Goal: Transaction & Acquisition: Purchase product/service

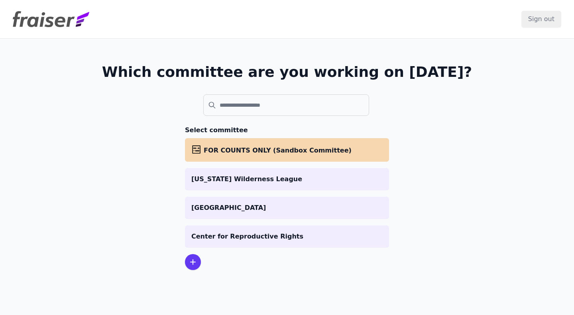
click at [301, 153] on span "FOR COUNTS ONLY (Sandbox Committee)" at bounding box center [278, 151] width 148 height 8
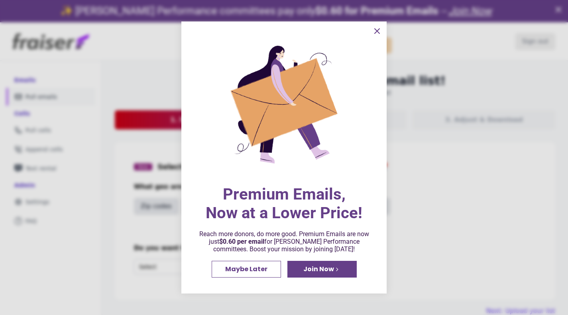
click at [376, 31] on icon "information" at bounding box center [377, 31] width 10 height 10
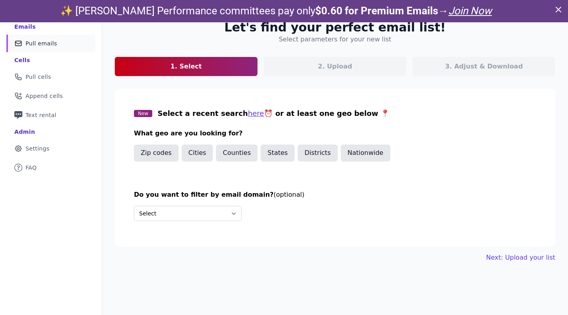
scroll to position [22, 0]
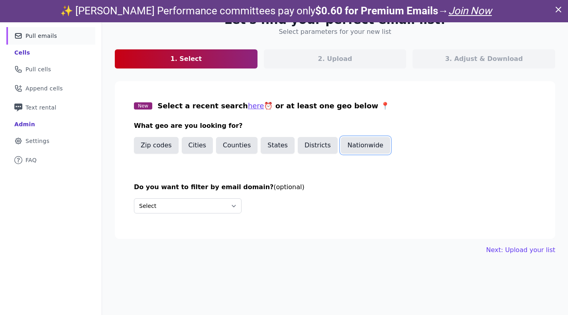
click at [359, 146] on button "Nationwide" at bounding box center [365, 145] width 49 height 17
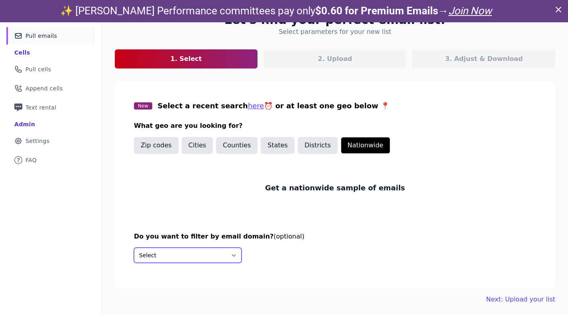
click at [207, 257] on select "Select Include only these domains Include none of these domains" at bounding box center [188, 255] width 108 height 15
click at [134, 248] on select "Select Include only these domains Include none of these domains" at bounding box center [188, 255] width 108 height 15
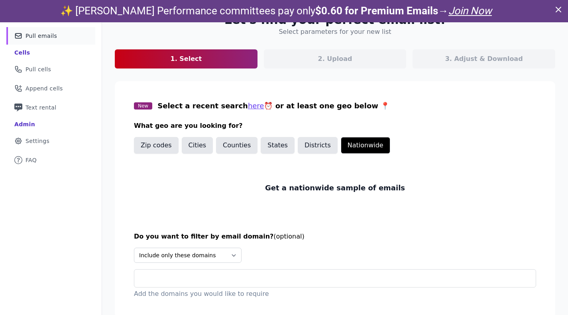
click at [332, 62] on p "2. Upload" at bounding box center [335, 59] width 34 height 10
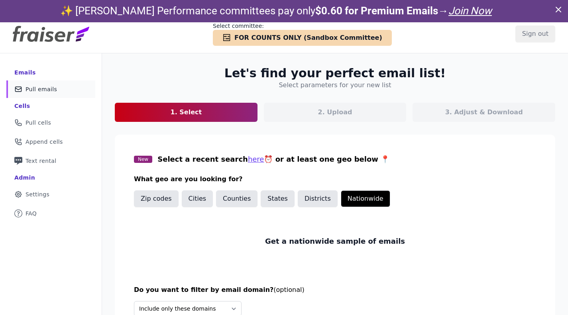
scroll to position [0, 0]
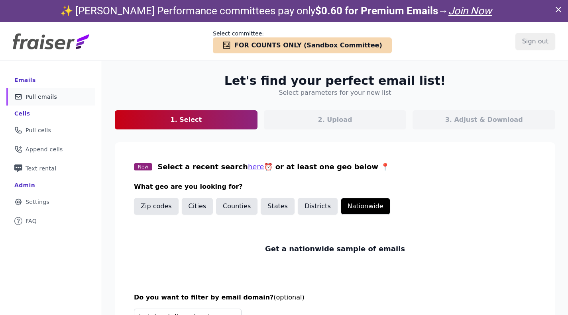
click at [69, 24] on header "Select committee: Checkmark Icon Abacus FOR COUNTS ONLY (Sandbox Committee) Sig…" at bounding box center [284, 41] width 568 height 39
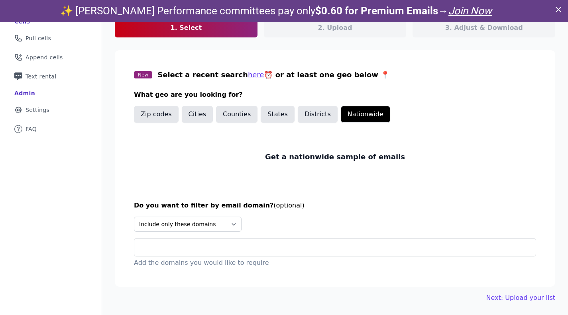
scroll to position [22, 0]
click at [40, 128] on link "Mail Icon Outline of a question FAQ" at bounding box center [50, 129] width 89 height 18
click at [224, 229] on select "Select Include only these domains Include none of these domains" at bounding box center [188, 223] width 108 height 15
click at [229, 218] on select "Select Include only these domains Include none of these domains" at bounding box center [188, 223] width 108 height 15
select select "Exclude"
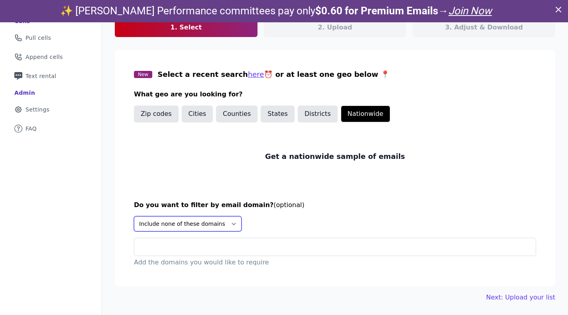
click at [134, 216] on select "Select Include only these domains Include none of these domains" at bounding box center [188, 223] width 108 height 15
click at [202, 251] on div at bounding box center [338, 247] width 395 height 18
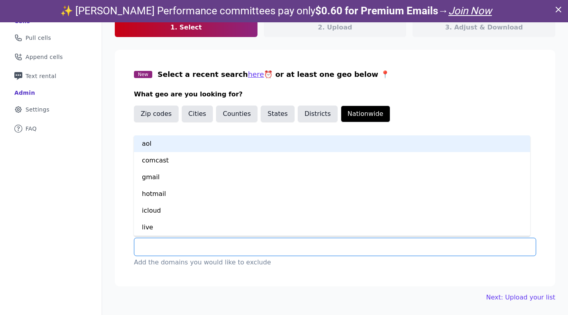
click at [201, 244] on input "text" at bounding box center [338, 247] width 395 height 10
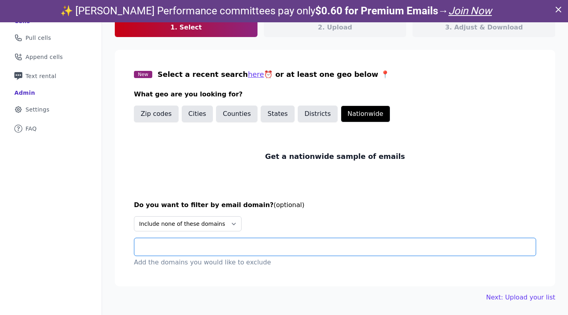
click at [201, 244] on input "text" at bounding box center [338, 247] width 395 height 10
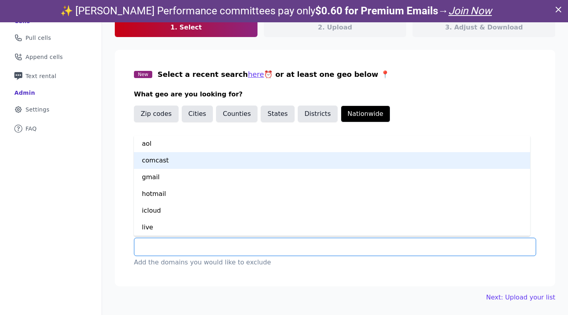
click at [189, 161] on div "comcast" at bounding box center [332, 160] width 396 height 17
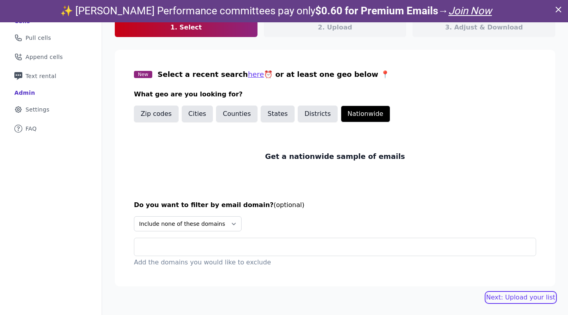
click at [545, 296] on link "Next: Upload your list" at bounding box center [520, 298] width 69 height 10
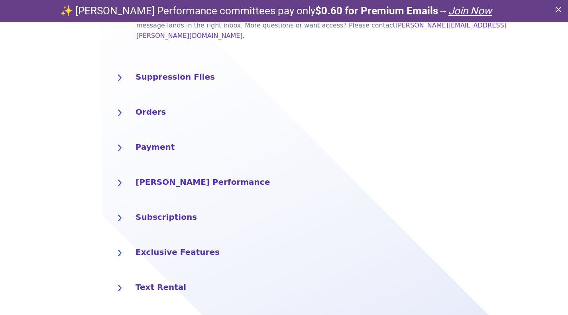
scroll to position [400, 0]
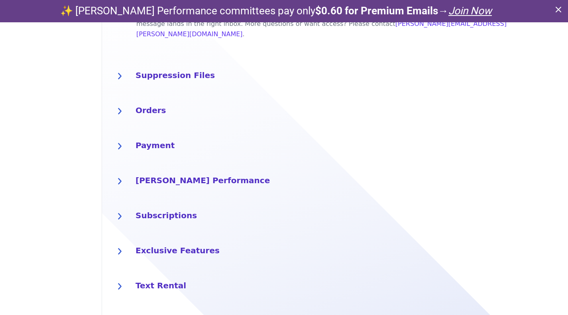
click at [174, 173] on h4 "Fraiser Performance" at bounding box center [347, 179] width 423 height 13
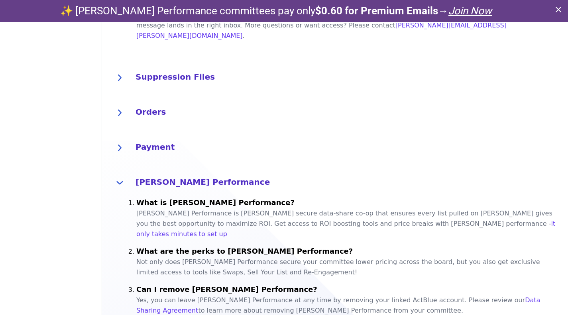
scroll to position [525, 0]
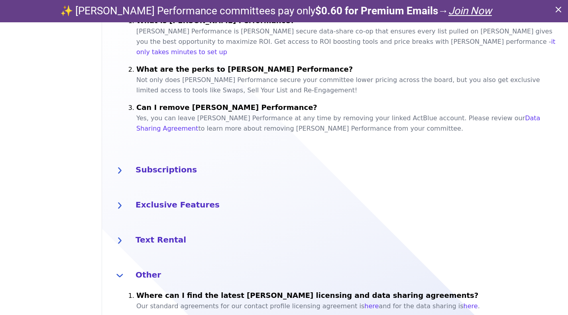
scroll to position [586, 0]
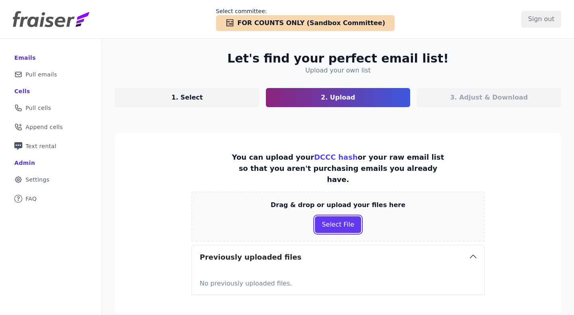
click at [322, 216] on button "Select File" at bounding box center [338, 224] width 46 height 17
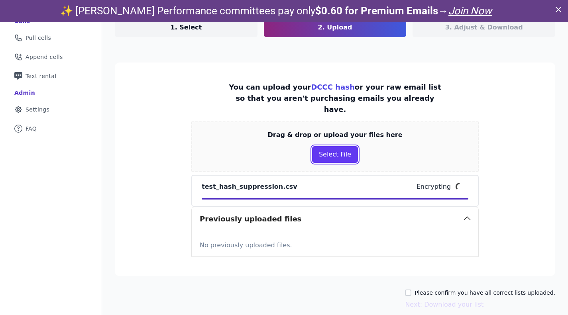
scroll to position [93, 0]
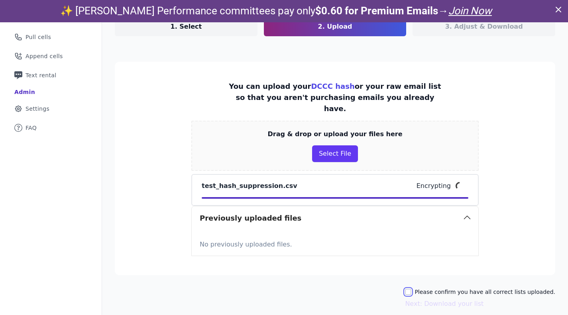
click at [411, 289] on input "Please confirm you have all correct lists uploaded." at bounding box center [408, 292] width 6 height 6
checkbox input "true"
click at [455, 299] on button "Next: Download your list" at bounding box center [444, 304] width 79 height 10
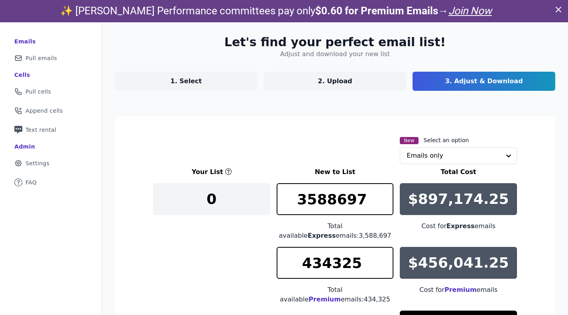
scroll to position [93, 0]
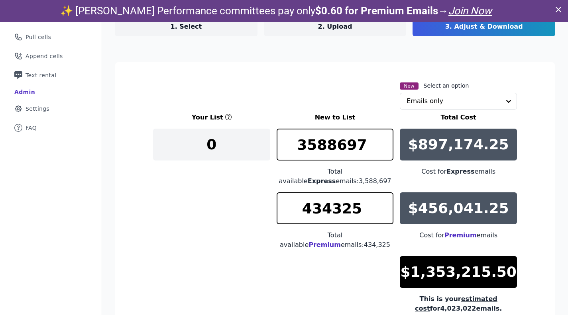
click at [466, 277] on p "$1,353,215.50" at bounding box center [458, 272] width 116 height 16
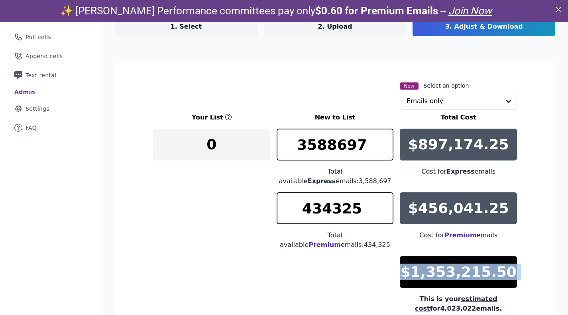
click at [466, 277] on p "$1,353,215.50" at bounding box center [458, 272] width 116 height 16
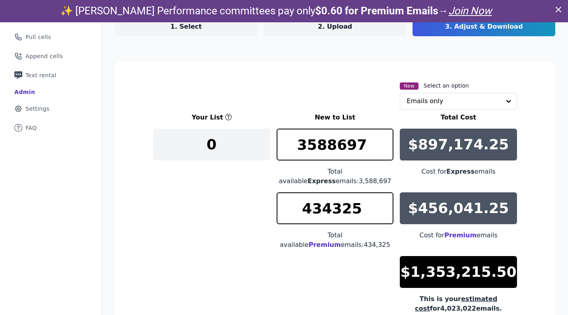
click at [209, 131] on div "0" at bounding box center [211, 145] width 117 height 32
click at [216, 142] on div "0" at bounding box center [211, 145] width 117 height 32
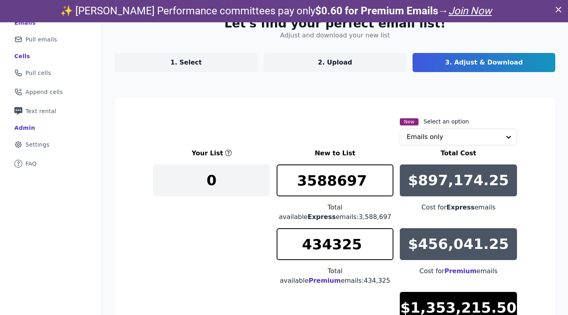
scroll to position [14, 0]
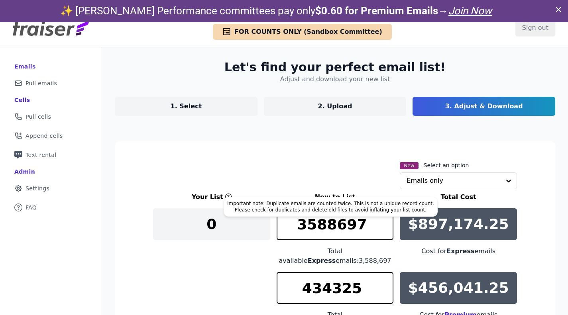
click at [225, 195] on icon at bounding box center [228, 197] width 6 height 6
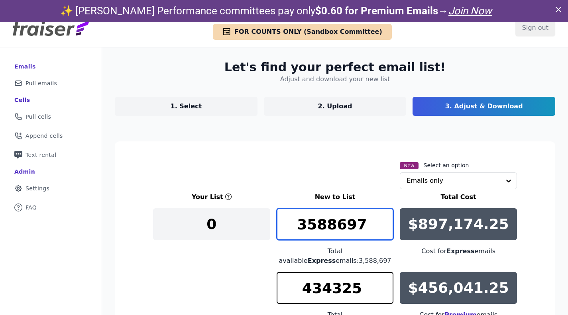
click at [352, 228] on input "3588697" at bounding box center [335, 224] width 117 height 32
click at [352, 227] on input "3588697" at bounding box center [335, 224] width 117 height 32
click at [340, 220] on input "3588697" at bounding box center [335, 224] width 117 height 32
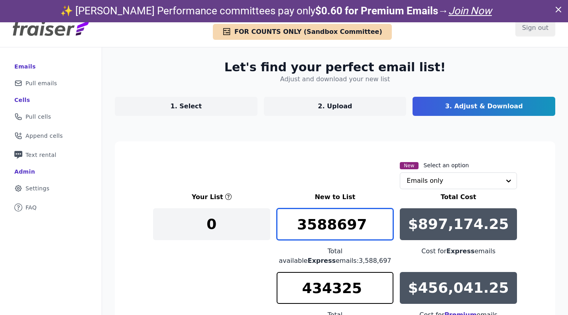
click at [340, 220] on input "3588697" at bounding box center [335, 224] width 117 height 32
type input "5000"
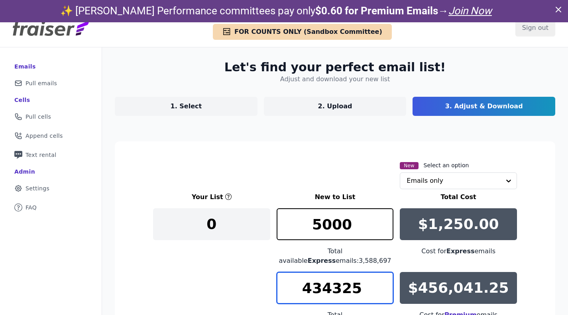
click at [326, 301] on input "434325" at bounding box center [335, 288] width 117 height 32
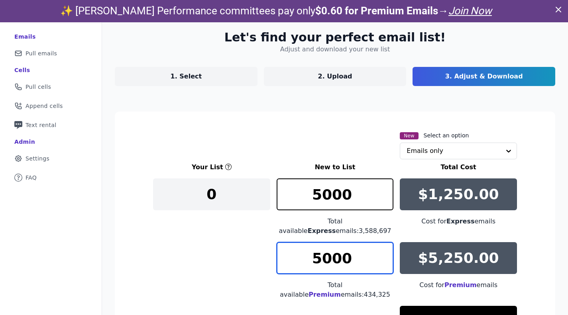
scroll to position [53, 0]
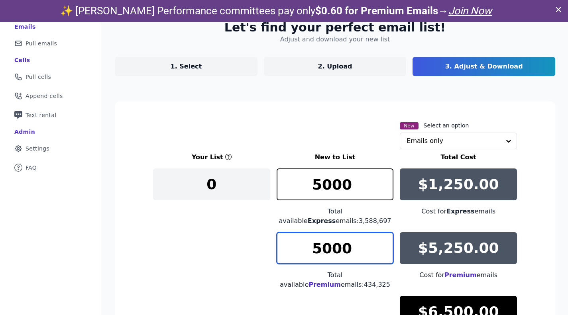
type input "5000"
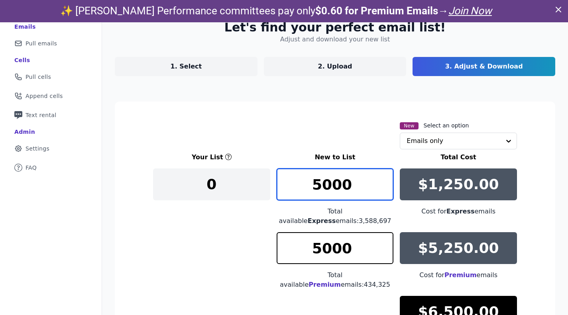
click at [294, 189] on input "5000" at bounding box center [335, 185] width 117 height 32
click at [314, 183] on input "7000" at bounding box center [335, 185] width 117 height 32
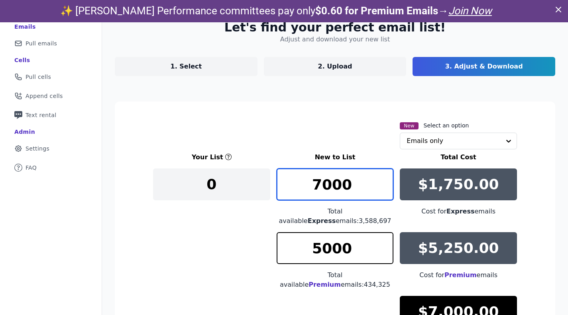
click at [314, 183] on input "7000" at bounding box center [335, 185] width 117 height 32
click at [322, 181] on input "7999" at bounding box center [335, 185] width 117 height 32
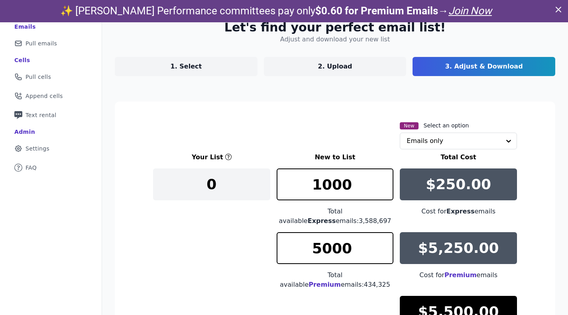
click at [266, 269] on div "Your List New to List Total Cost 0 1000 Total available Express emails: 3,588,6…" at bounding box center [335, 253] width 364 height 201
drag, startPoint x: 328, startPoint y: 164, endPoint x: 331, endPoint y: 167, distance: 4.2
click at [329, 165] on div "Your List New to List Total Cost 0 1000 Total available Express emails: 3,588,6…" at bounding box center [335, 253] width 364 height 201
click at [332, 180] on input "1000" at bounding box center [335, 185] width 117 height 32
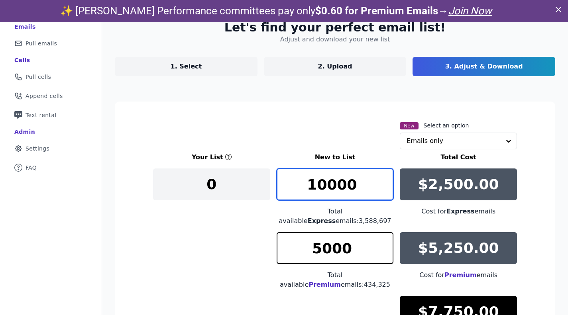
type input "10000"
click at [230, 264] on div "Your List New to List Total Cost 0 10000 Total available Express emails: 3,588,…" at bounding box center [335, 253] width 364 height 201
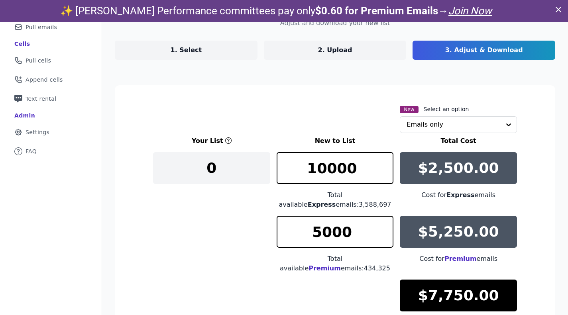
scroll to position [133, 0]
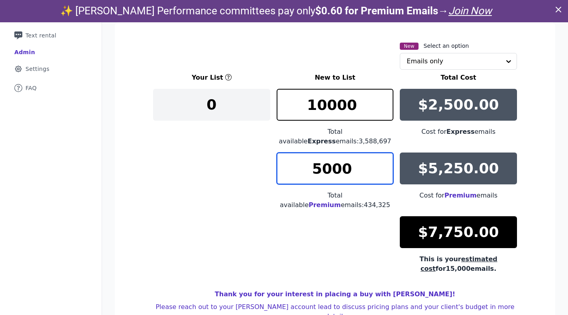
click at [323, 160] on input "5000" at bounding box center [335, 169] width 117 height 32
drag, startPoint x: 313, startPoint y: 169, endPoint x: 317, endPoint y: 171, distance: 4.1
click at [317, 171] on input "5000" at bounding box center [335, 169] width 117 height 32
type input "6000"
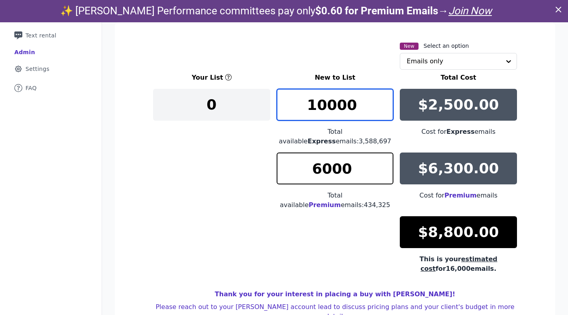
click at [311, 103] on input "10000" at bounding box center [335, 105] width 117 height 32
click at [320, 108] on input "10000" at bounding box center [335, 105] width 117 height 32
type input "12000"
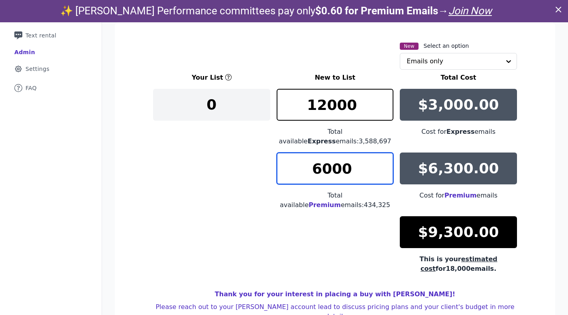
click at [317, 168] on input "6000" at bounding box center [335, 169] width 117 height 32
type input "7000"
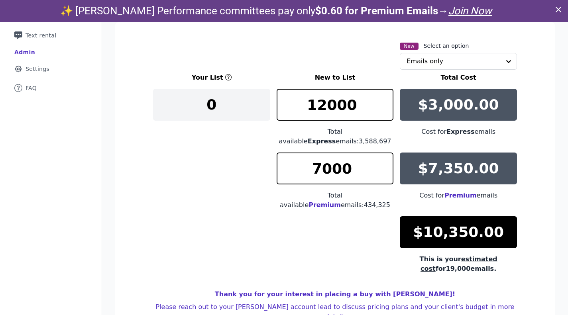
click at [236, 234] on div "Your List New to List Total Cost 0 12000 Total available Express emails: 3,588,…" at bounding box center [335, 173] width 364 height 201
drag, startPoint x: 323, startPoint y: 106, endPoint x: 315, endPoint y: 104, distance: 8.2
click at [315, 104] on input "12000" at bounding box center [335, 105] width 117 height 32
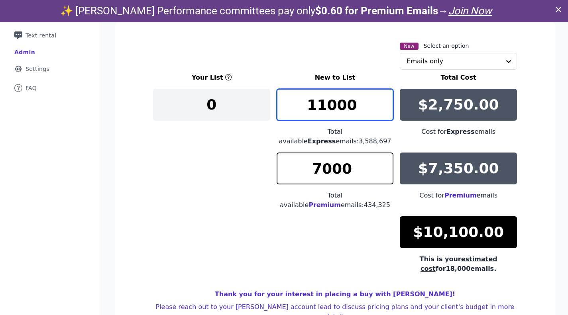
click at [325, 111] on input "11000" at bounding box center [335, 105] width 117 height 32
type input "11000"
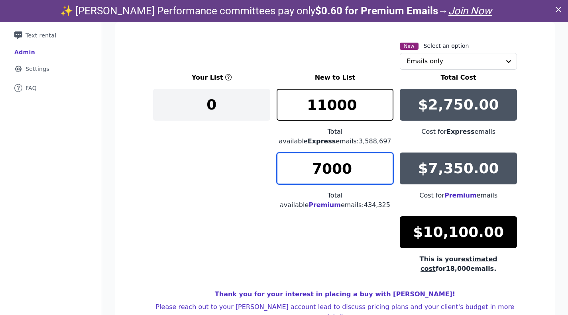
drag, startPoint x: 318, startPoint y: 163, endPoint x: 312, endPoint y: 162, distance: 6.4
click at [312, 162] on input "7000" at bounding box center [335, 169] width 117 height 32
drag, startPoint x: 314, startPoint y: 169, endPoint x: 319, endPoint y: 168, distance: 5.6
click at [319, 168] on input "10000" at bounding box center [335, 169] width 117 height 32
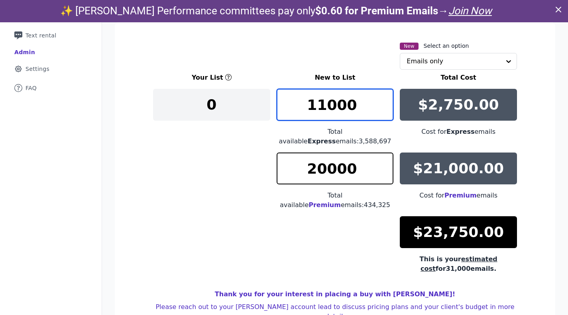
click at [310, 107] on input "11000" at bounding box center [335, 105] width 117 height 32
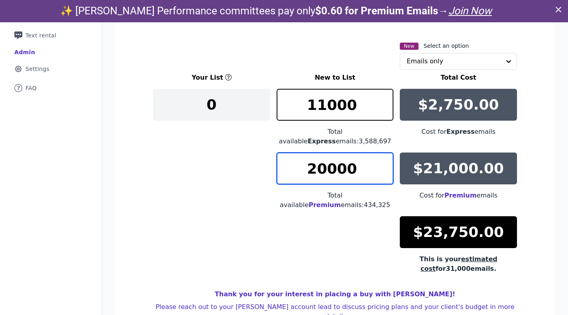
drag, startPoint x: 321, startPoint y: 165, endPoint x: 308, endPoint y: 162, distance: 13.1
click at [308, 162] on input "20000" at bounding box center [335, 169] width 117 height 32
drag, startPoint x: 319, startPoint y: 173, endPoint x: 315, endPoint y: 169, distance: 5.7
click at [315, 169] on input "15000" at bounding box center [335, 169] width 117 height 32
type input "15000"
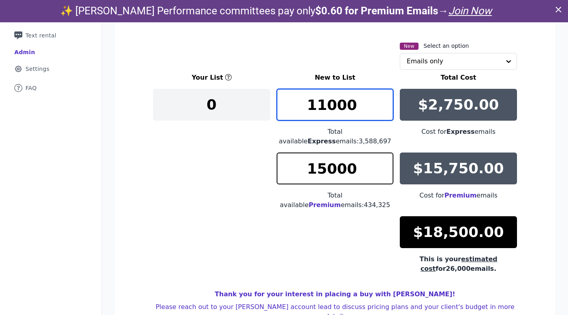
drag, startPoint x: 312, startPoint y: 104, endPoint x: 321, endPoint y: 108, distance: 9.1
click at [321, 108] on input "11000" at bounding box center [335, 105] width 117 height 32
type input "15000"
